Goal: Task Accomplishment & Management: Manage account settings

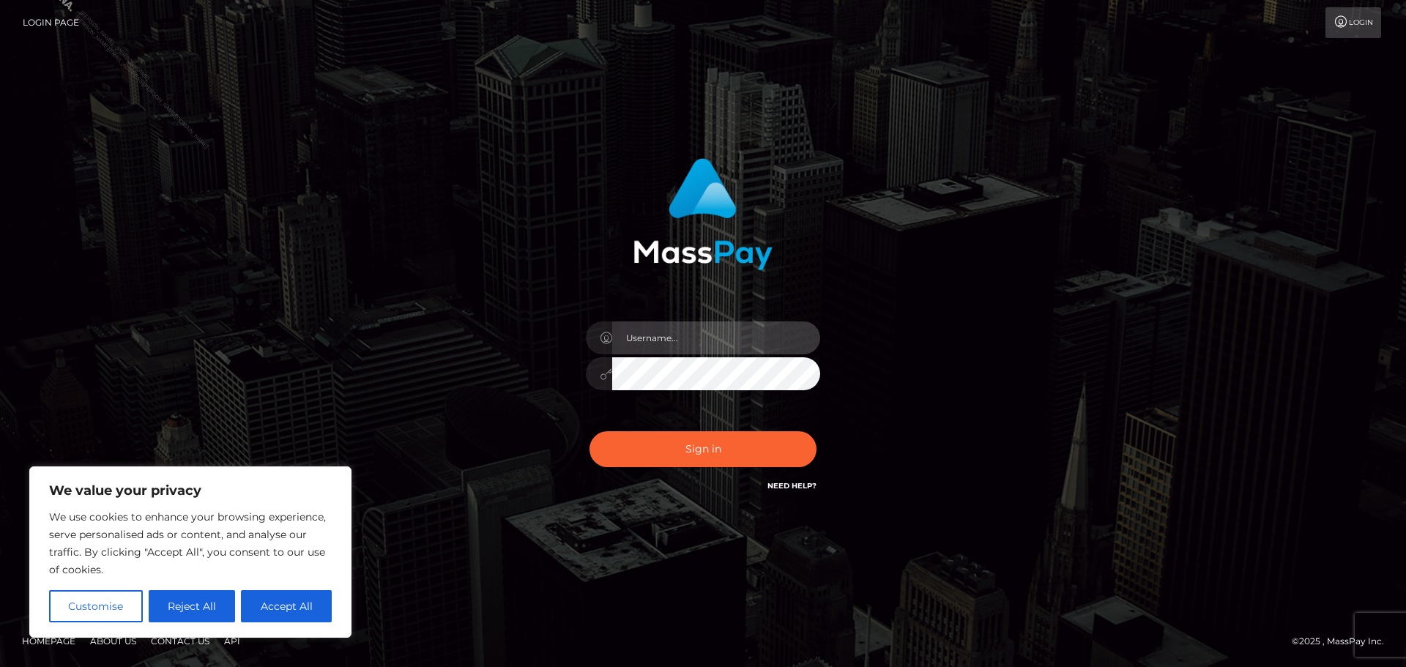
drag, startPoint x: 669, startPoint y: 348, endPoint x: 326, endPoint y: 527, distance: 387.1
click at [641, 354] on input "text" at bounding box center [716, 337] width 208 height 33
click at [288, 606] on button "Accept All" at bounding box center [286, 606] width 91 height 32
checkbox input "true"
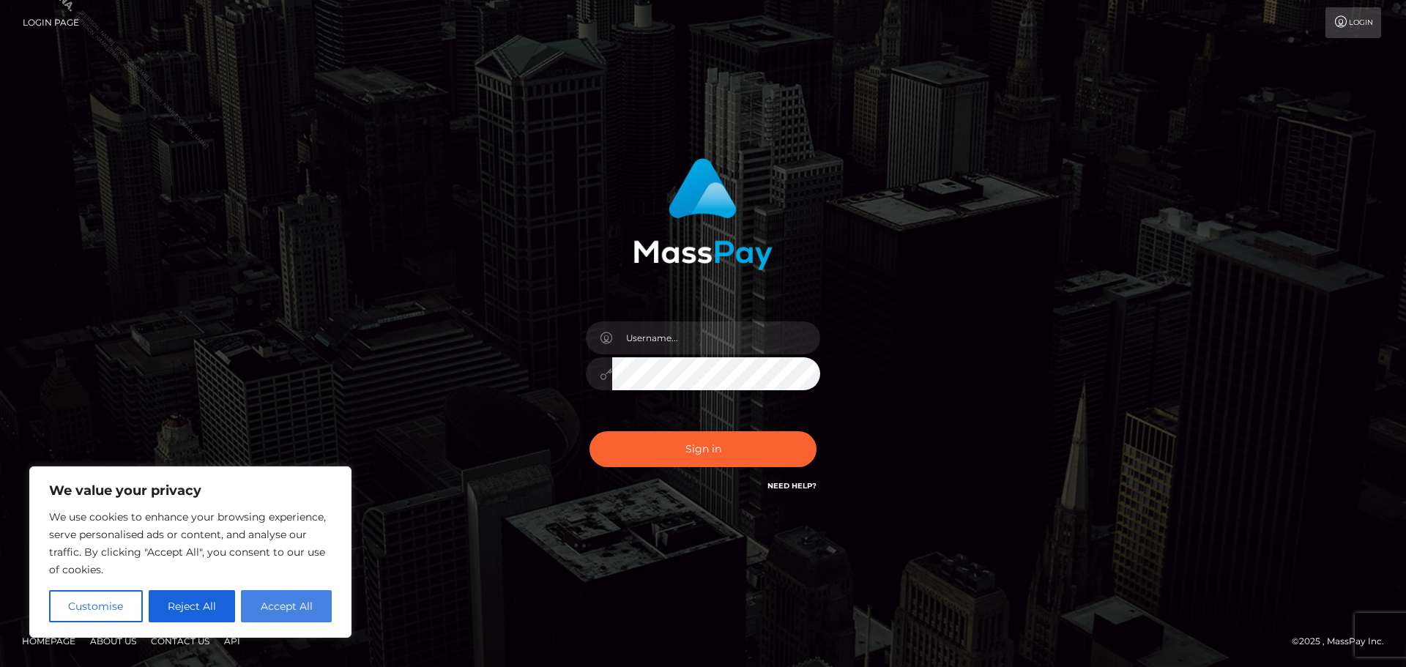
checkbox input "true"
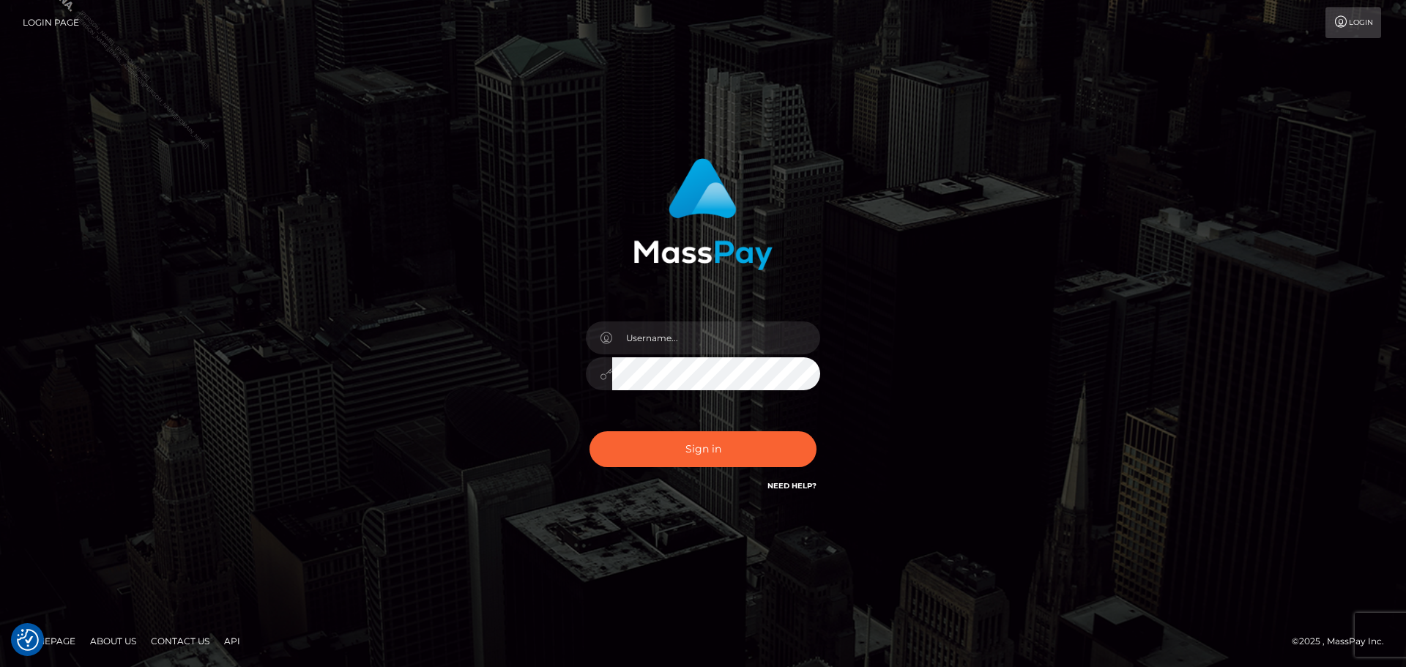
click at [418, 291] on div "Sign in" at bounding box center [703, 333] width 835 height 373
click at [693, 338] on input "text" at bounding box center [716, 337] width 208 height 33
type input "Philip.Silversocial"
click at [733, 439] on button "Sign in" at bounding box center [703, 449] width 227 height 36
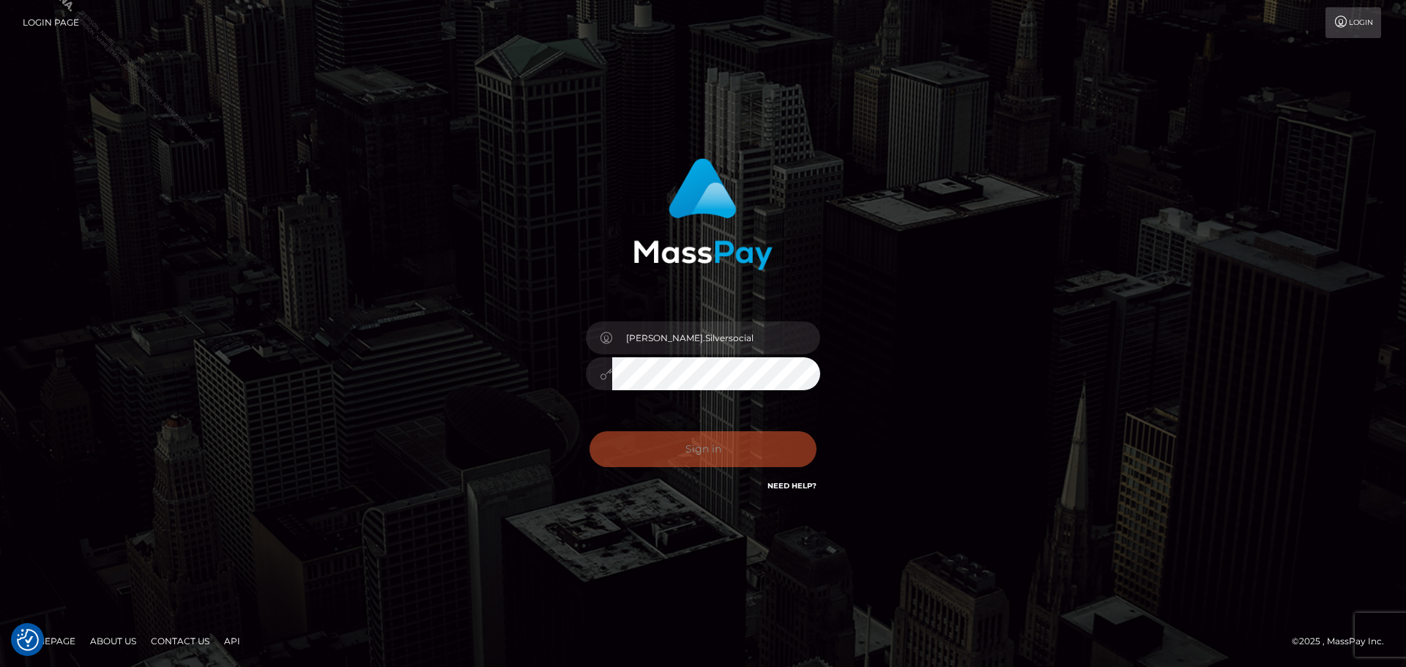
drag, startPoint x: 972, startPoint y: 346, endPoint x: 810, endPoint y: 207, distance: 214.0
click at [972, 342] on div "Philip.Silversocial Sign in" at bounding box center [703, 333] width 835 height 373
click at [794, 186] on div at bounding box center [703, 208] width 384 height 123
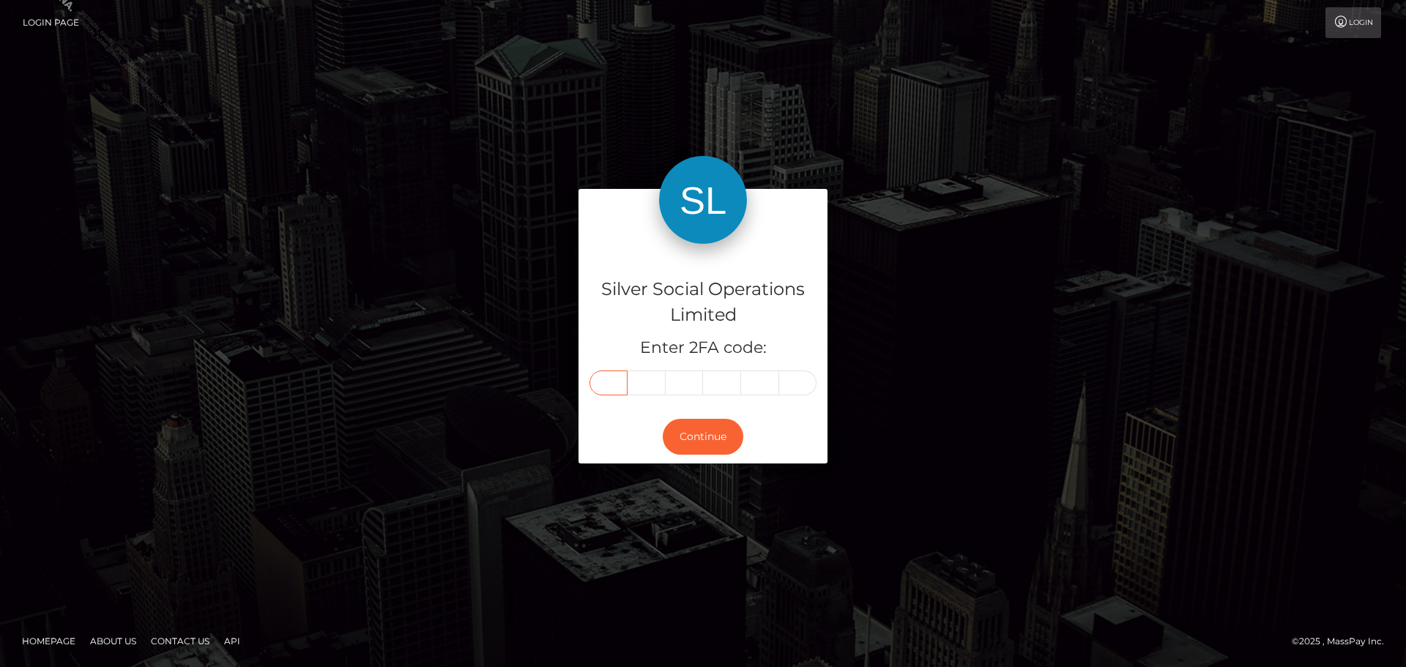
click at [614, 383] on input "text" at bounding box center [609, 383] width 38 height 25
type input "5"
type input "8"
type input "3"
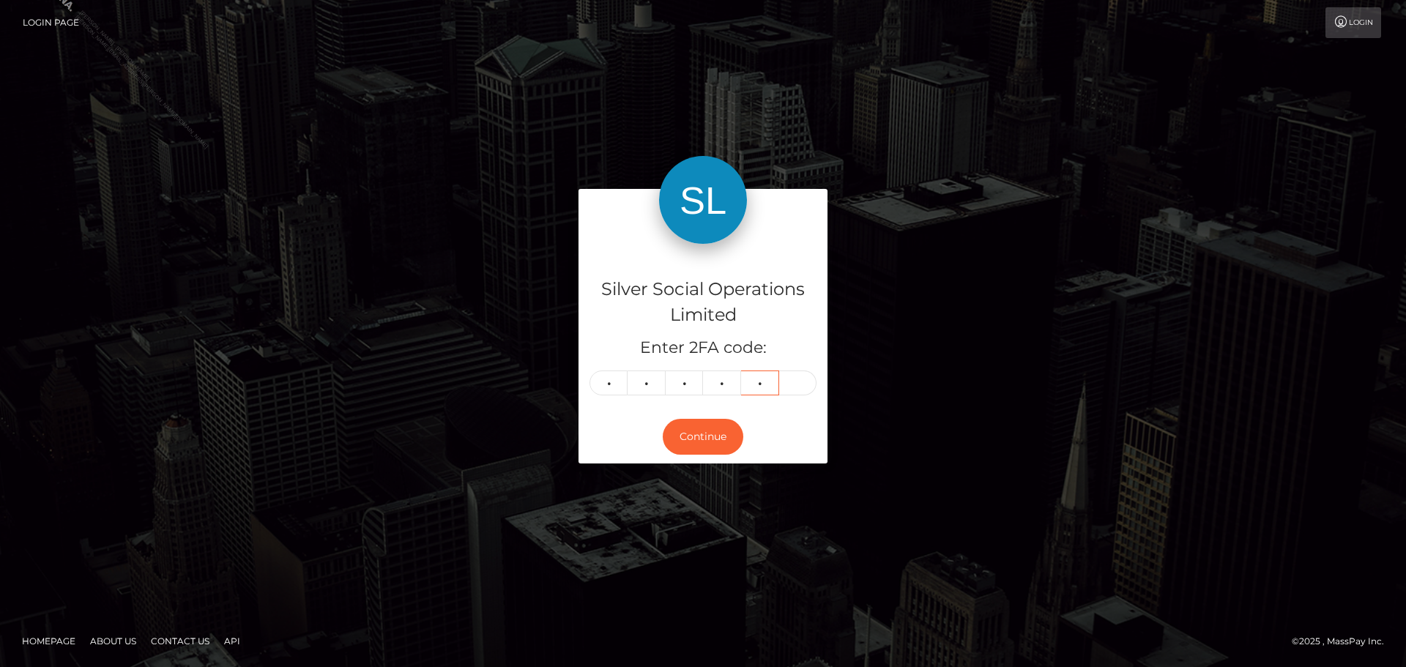
type input "1"
type input "8"
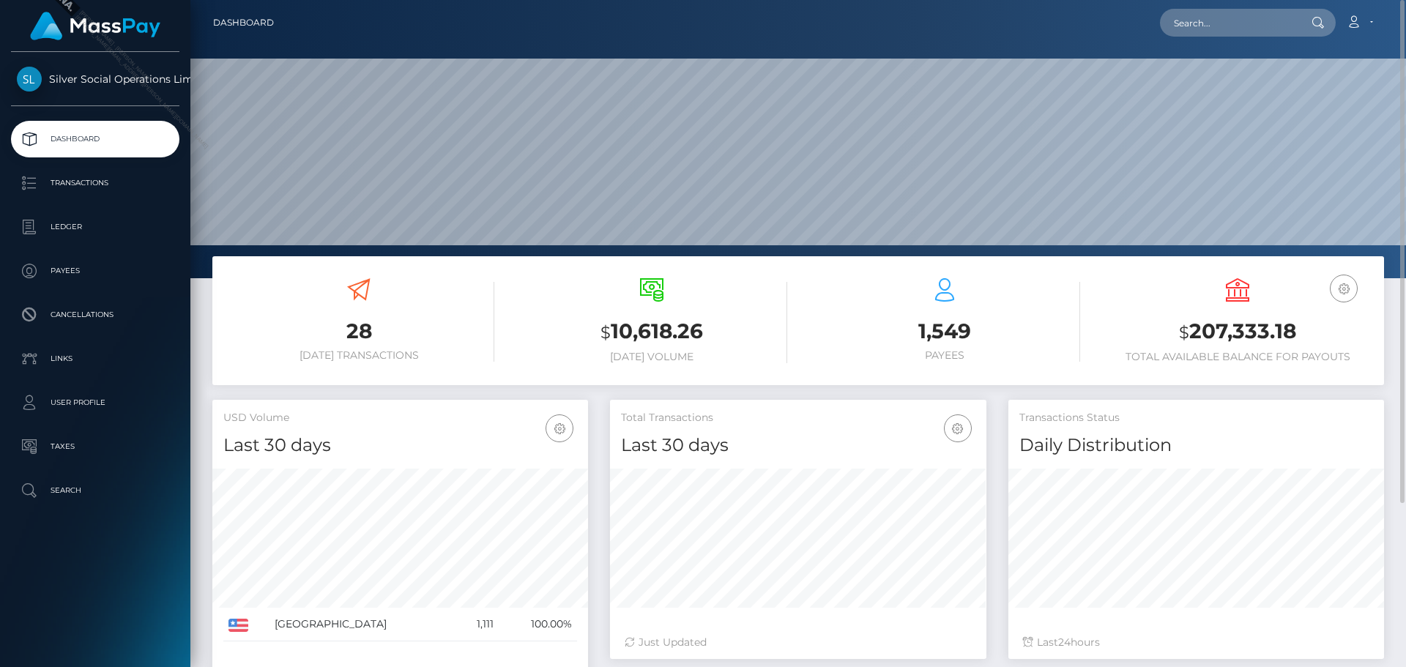
scroll to position [260, 376]
